Goal: Information Seeking & Learning: Learn about a topic

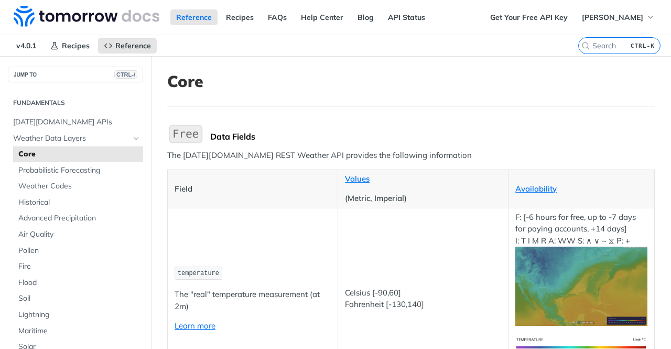
scroll to position [30, 0]
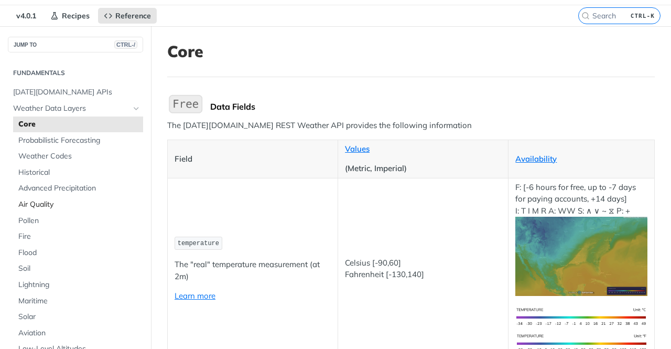
click at [59, 205] on span "Air Quality" at bounding box center [79, 204] width 122 height 10
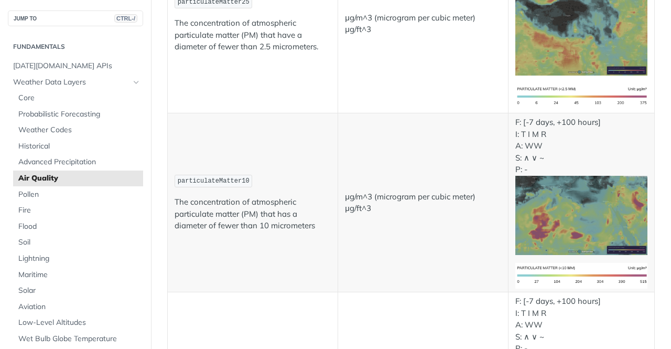
scroll to position [256, 0]
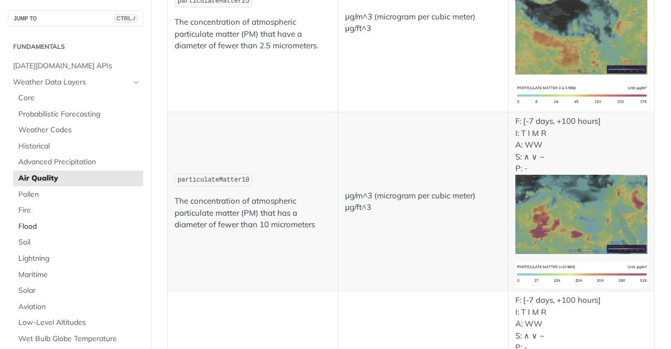
click at [55, 225] on span "Flood" at bounding box center [79, 226] width 122 height 10
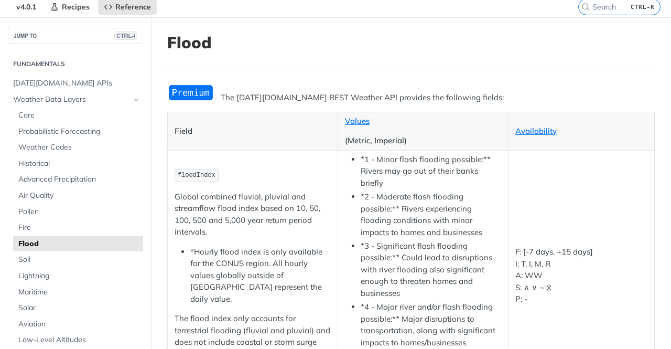
scroll to position [38, 0]
click at [50, 227] on span "Fire" at bounding box center [79, 228] width 122 height 10
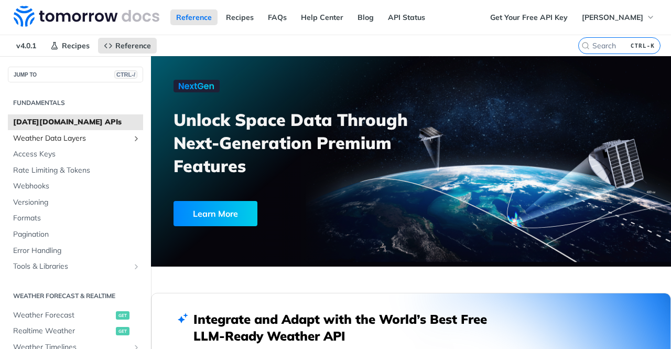
click at [89, 142] on span "Weather Data Layers" at bounding box center [71, 138] width 116 height 10
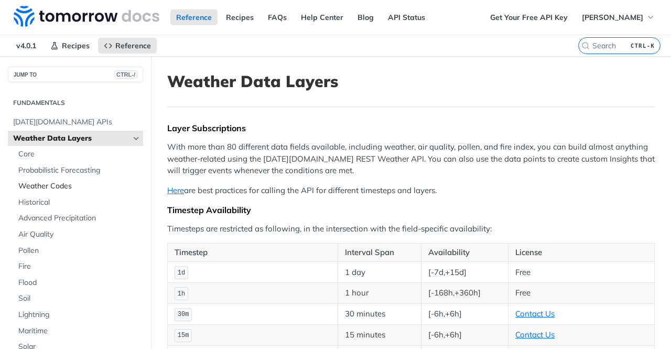
click at [65, 186] on span "Weather Codes" at bounding box center [79, 186] width 122 height 10
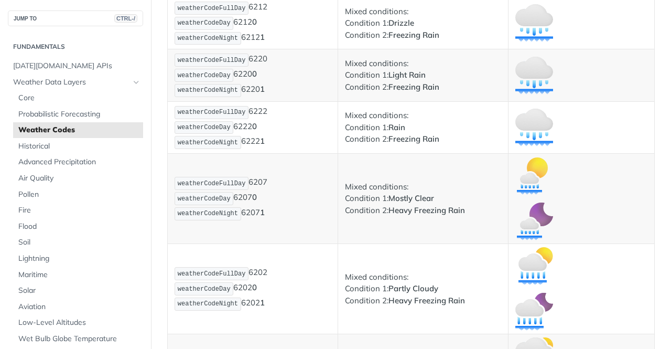
scroll to position [4055, 0]
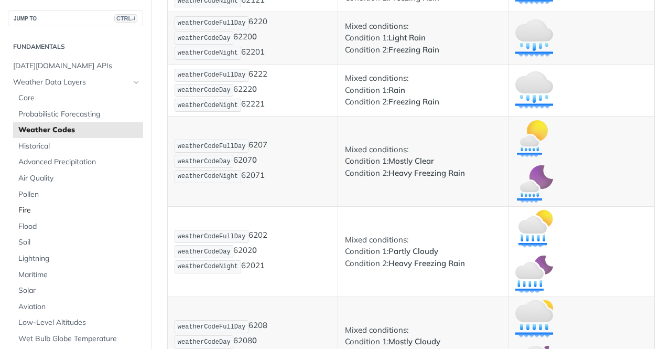
click at [55, 209] on span "Fire" at bounding box center [79, 210] width 122 height 10
